Goal: Transaction & Acquisition: Book appointment/travel/reservation

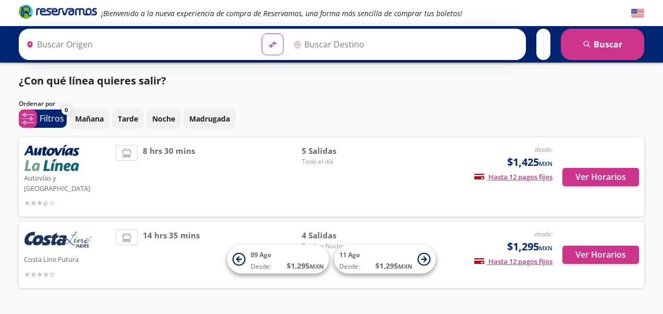
type input "[GEOGRAPHIC_DATA], [GEOGRAPHIC_DATA]"
type input "Central de Autobuses de [GEOGRAPHIC_DATA][PERSON_NAME], [GEOGRAPHIC_DATA]"
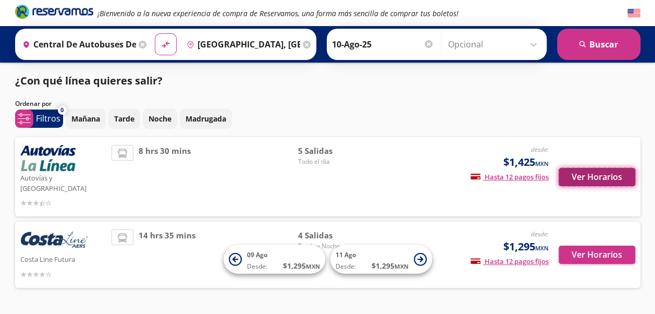
click at [609, 174] on button "Ver Horarios" at bounding box center [597, 177] width 77 height 18
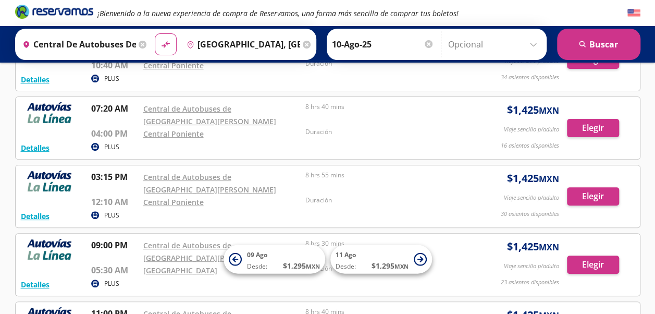
scroll to position [102, 0]
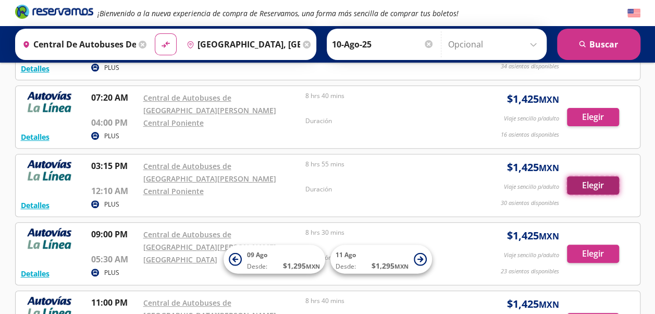
click at [587, 186] on button "Elegir" at bounding box center [593, 185] width 52 height 18
